Goal: Communication & Community: Ask a question

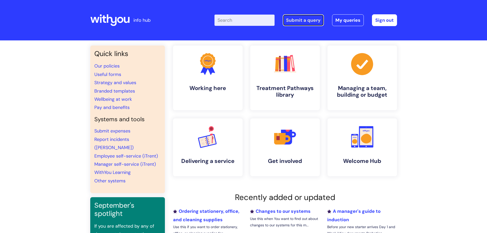
click at [314, 23] on link "Submit a query" at bounding box center [303, 20] width 41 height 12
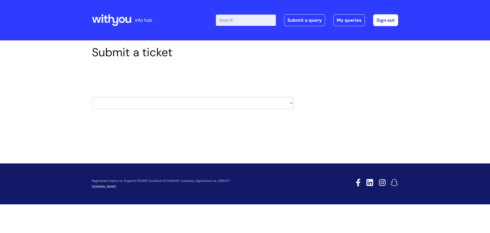
click at [290, 104] on select "HR / People IT and Support Clinical Drug Alerts Finance Accounts Data Support T…" at bounding box center [193, 103] width 202 height 12
click at [162, 100] on select "HR / People IT and Support Clinical Drug Alerts Finance Accounts Data Support T…" at bounding box center [193, 103] width 202 height 12
select select "learning_and_development"
click at [92, 97] on select "HR / People IT and Support Clinical Drug Alerts Finance Accounts Data Support T…" at bounding box center [193, 103] width 202 height 12
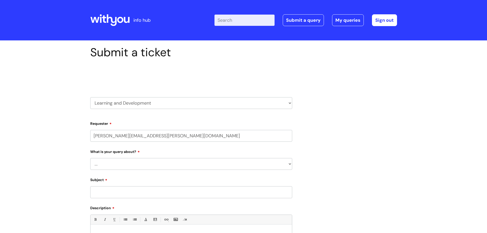
select select "80004286566"
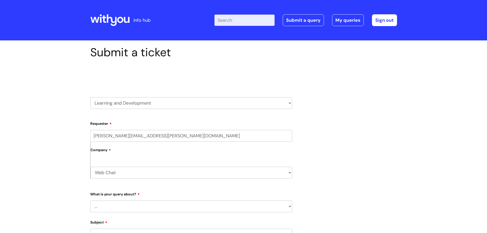
click at [349, 132] on div "Submit a ticket Select issue type HR / People IT and Support Clinical Drug Aler…" at bounding box center [243, 199] width 314 height 308
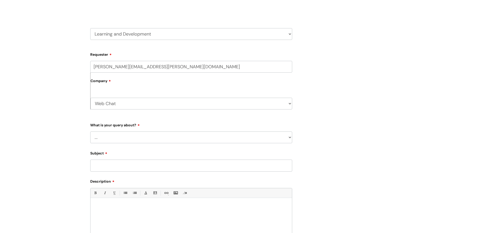
scroll to position [77, 0]
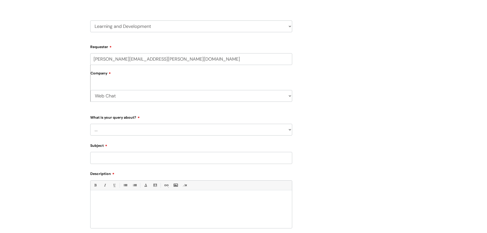
click at [254, 96] on select "Web Chat WithYou Current Staff" at bounding box center [191, 96] width 202 height 12
click at [337, 98] on div "Submit a ticket Select issue type HR / People IT and Support Clinical Drug Aler…" at bounding box center [243, 123] width 314 height 308
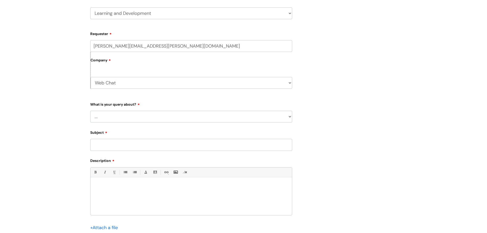
scroll to position [102, 0]
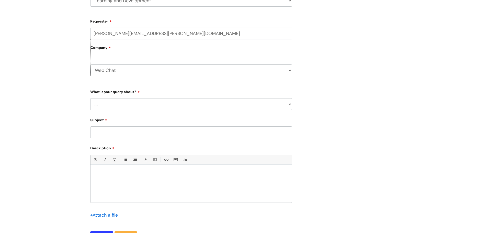
click at [196, 103] on select "... Question about a training course or session booking Ask about apprenticeshi…" at bounding box center [191, 104] width 202 height 12
select select "Something else / not listed here"
click at [90, 98] on select "... Question about a training course or session booking Ask about apprenticeshi…" at bounding box center [191, 104] width 202 height 12
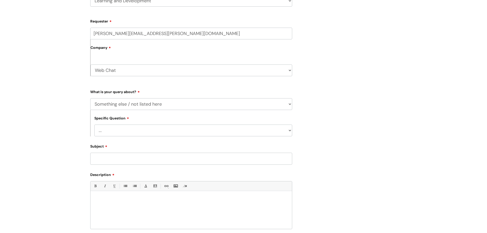
click at [147, 131] on select "... Other" at bounding box center [193, 130] width 198 height 12
select select "Other"
click at [94, 124] on select "... Other" at bounding box center [193, 130] width 198 height 12
click at [136, 158] on input "Subject" at bounding box center [191, 159] width 202 height 12
click at [140, 197] on div at bounding box center [190, 210] width 201 height 35
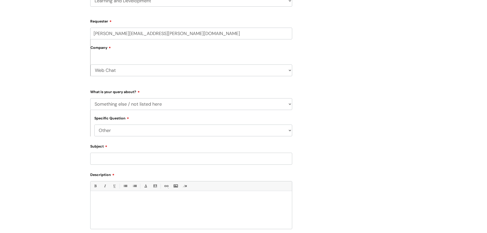
paste div
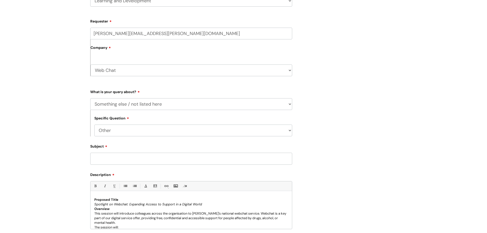
click at [120, 160] on input "Subject" at bounding box center [191, 159] width 202 height 12
type input "Running a spotlight session"
click at [142, 217] on p "Overview This session will introduce colleagues across the organisation to With…" at bounding box center [191, 215] width 194 height 18
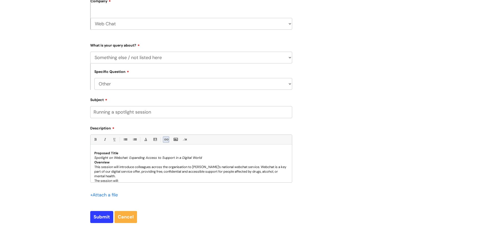
scroll to position [225, 0]
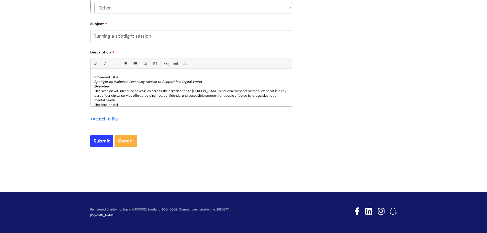
click at [166, 97] on p "Overview This session will introduce colleagues across the organisation to With…" at bounding box center [191, 93] width 194 height 18
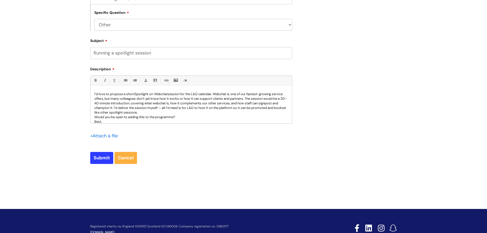
scroll to position [199, 0]
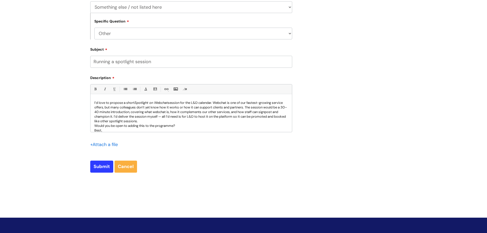
click at [117, 112] on p "I’d love to propose a short Spotlight on Webchat session for the L&D calendar. …" at bounding box center [191, 111] width 194 height 23
click at [189, 117] on p "I’d love to propose a short Spotlight on Webchat session for the L&D calendar. …" at bounding box center [191, 111] width 194 height 23
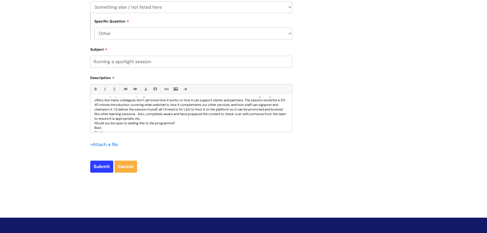
scroll to position [14, 0]
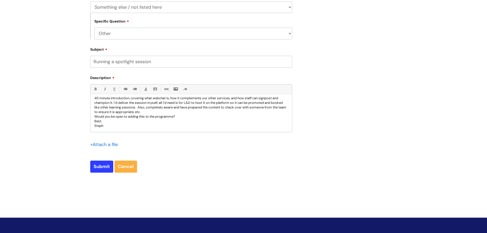
click at [174, 117] on p "Would you be open to adding this to the programme?" at bounding box center [191, 116] width 194 height 5
click at [209, 115] on p "Would you be open to adding this to the programme calander?" at bounding box center [191, 116] width 194 height 5
click at [211, 123] on p "Best, Steph" at bounding box center [191, 123] width 194 height 9
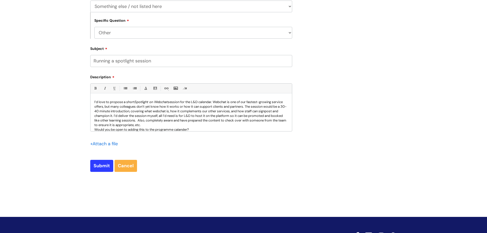
scroll to position [225, 0]
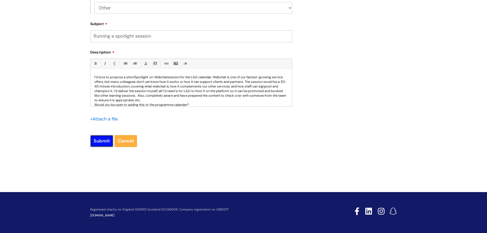
click at [102, 142] on input "Submit" at bounding box center [101, 141] width 23 height 12
type input "Please Wait..."
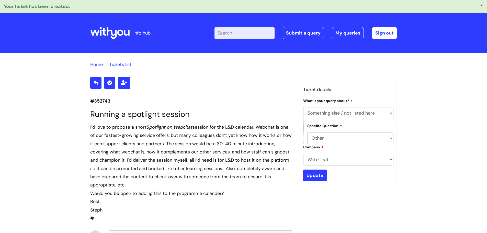
select select "Something else / not listed here"
select select "Other"
